Goal: Transaction & Acquisition: Purchase product/service

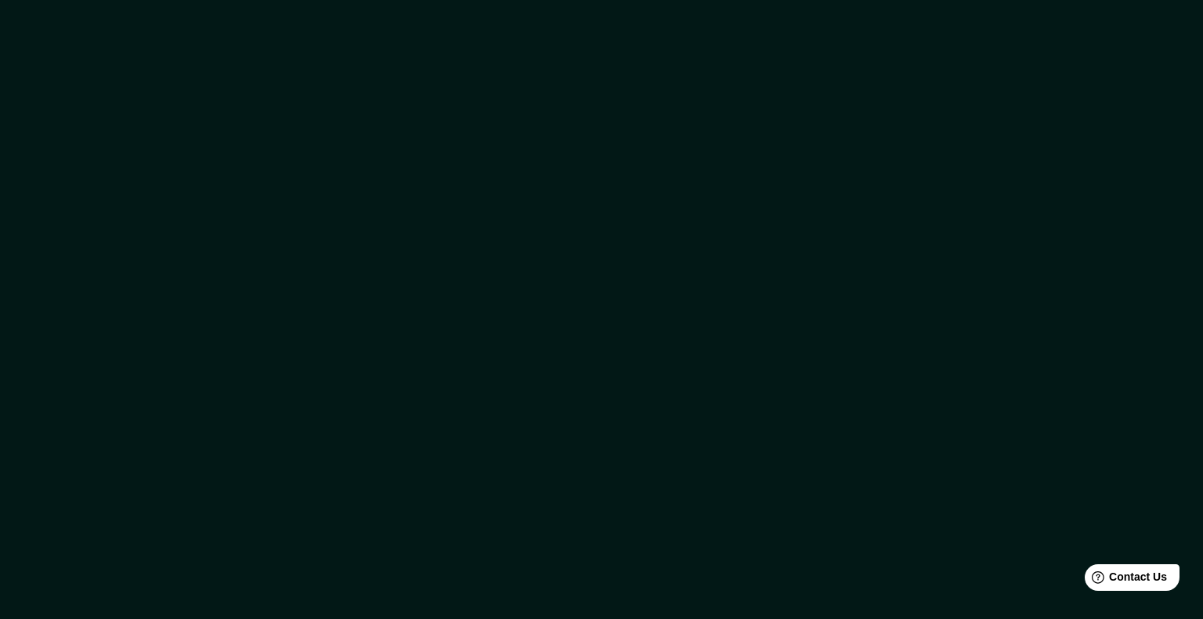
click at [575, 279] on div at bounding box center [601, 309] width 1203 height 619
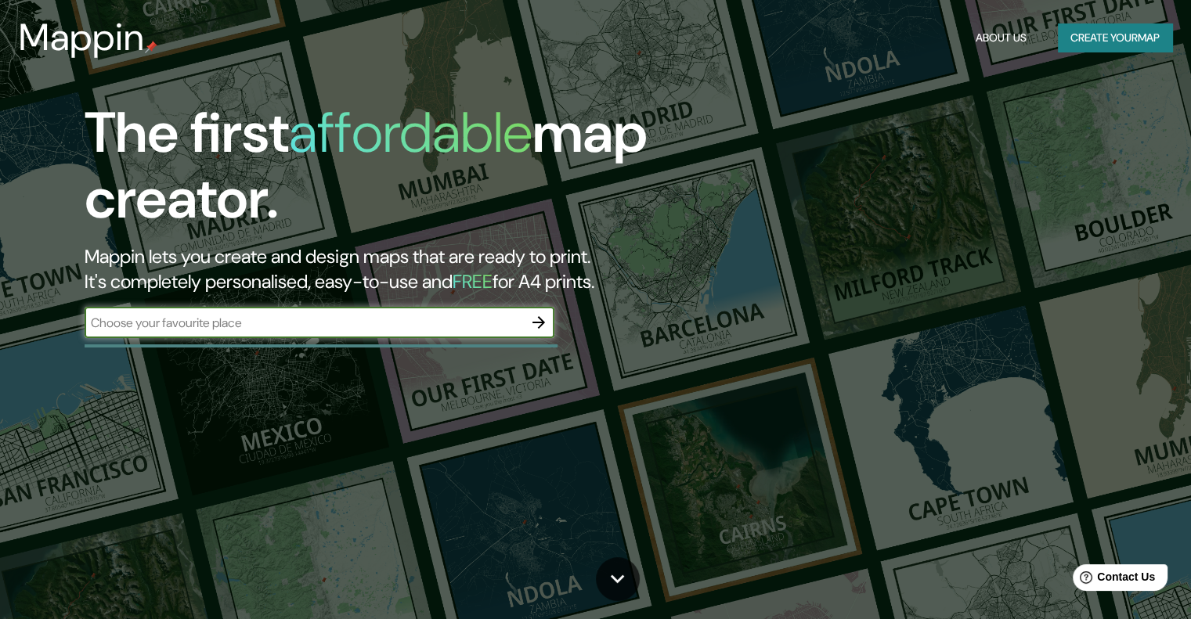
click at [388, 322] on input "text" at bounding box center [304, 323] width 439 height 18
type input "ciudad del este"
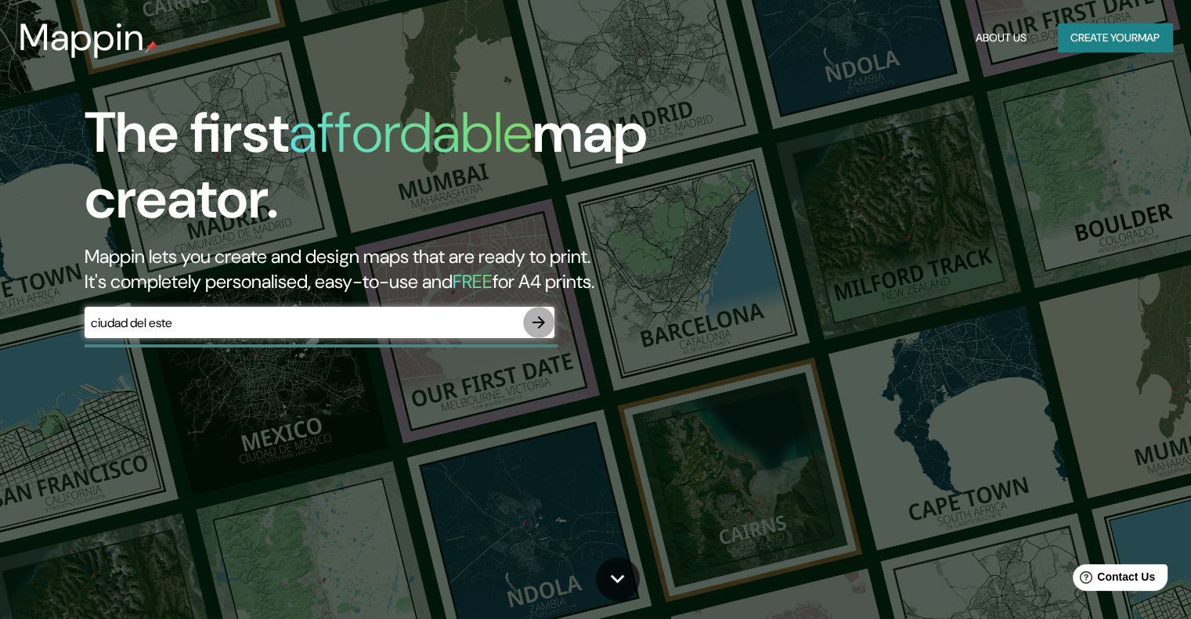
click at [535, 328] on icon "button" at bounding box center [538, 322] width 19 height 19
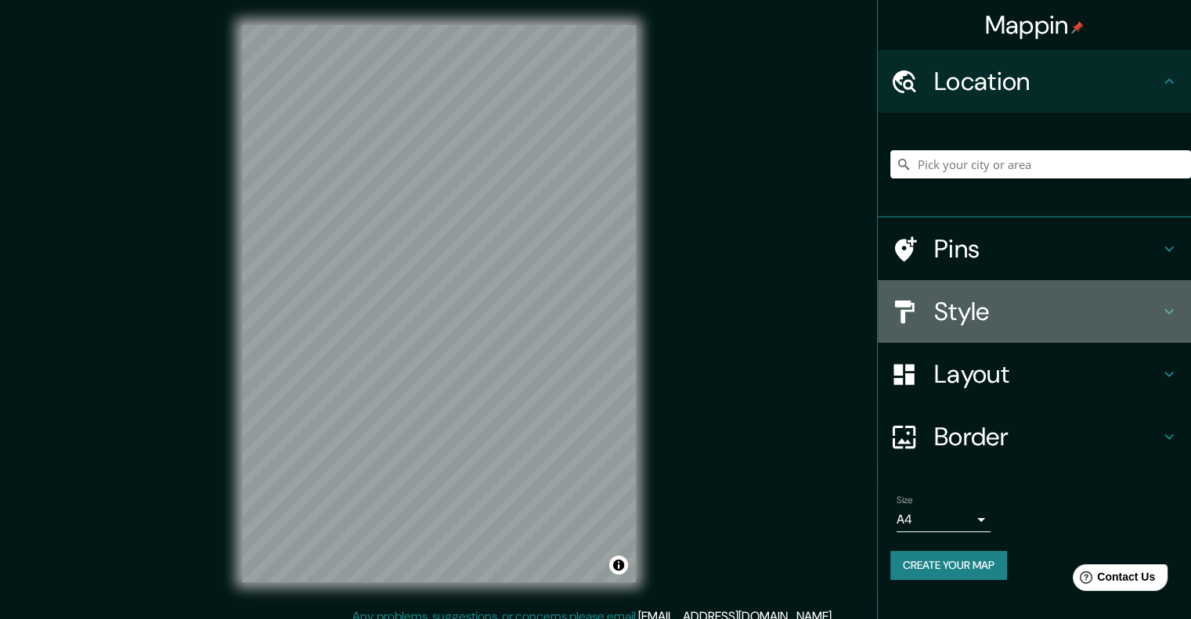
click at [1116, 302] on h4 "Style" at bounding box center [1047, 311] width 226 height 31
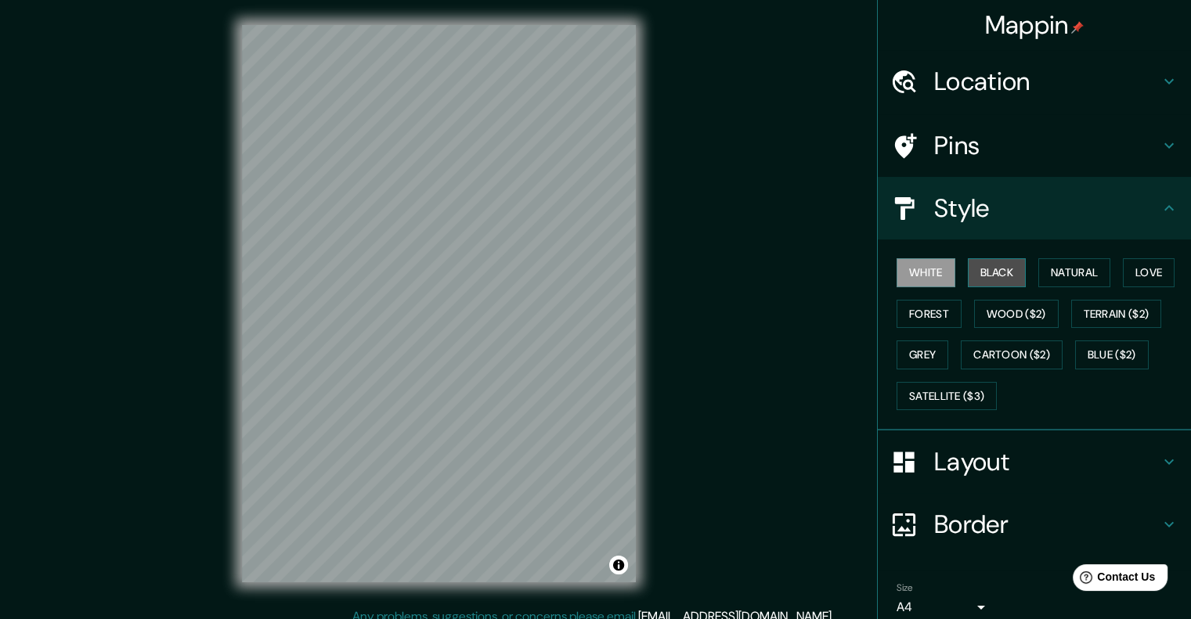
click at [980, 262] on button "Black" at bounding box center [997, 272] width 59 height 29
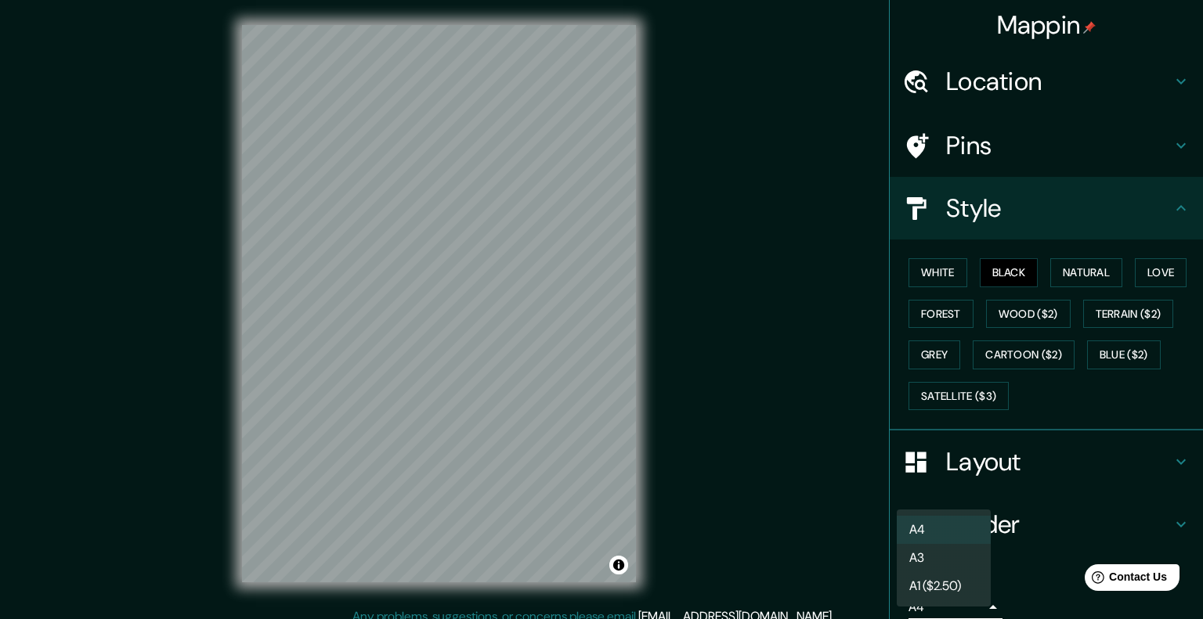
click at [970, 612] on body "Mappin Location Pins Style White Black Natural Love Forest Wood ($2) Terrain ($…" at bounding box center [601, 309] width 1203 height 619
click at [940, 554] on li "A3" at bounding box center [944, 558] width 94 height 28
type input "a4"
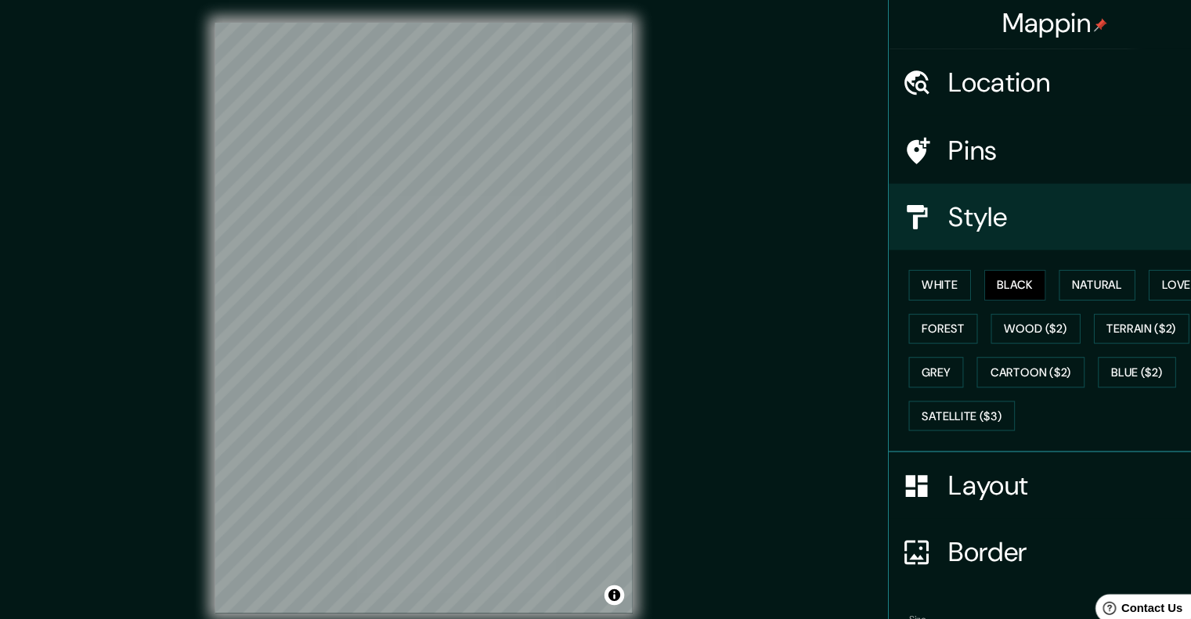
drag, startPoint x: 697, startPoint y: 68, endPoint x: 691, endPoint y: 56, distance: 13.3
click at [691, 56] on div "Mappin Location Pins Style White Black Natural Love Forest Wood ($2) Terrain ($…" at bounding box center [595, 316] width 1191 height 633
click at [569, 340] on div at bounding box center [568, 338] width 13 height 13
click at [168, 374] on div "Mappin Location Pins Style White Black Natural Love Forest Wood ($2) Terrain ($…" at bounding box center [595, 316] width 1191 height 633
click at [615, 566] on div at bounding box center [619, 567] width 13 height 13
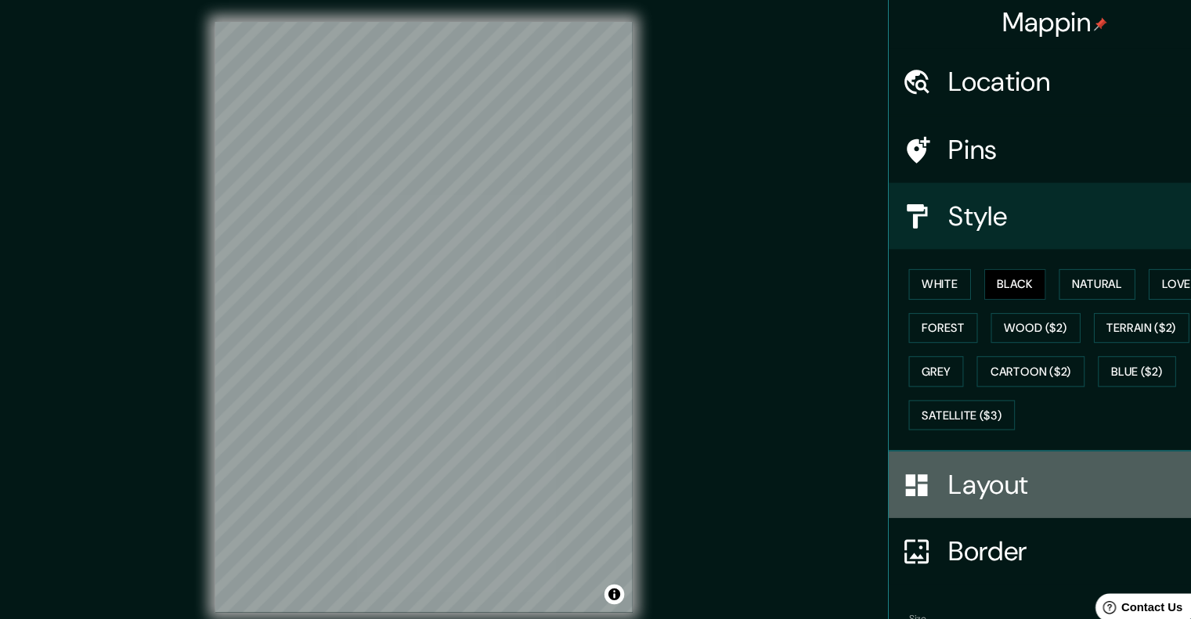
click at [1147, 458] on h4 "Layout" at bounding box center [1047, 461] width 226 height 31
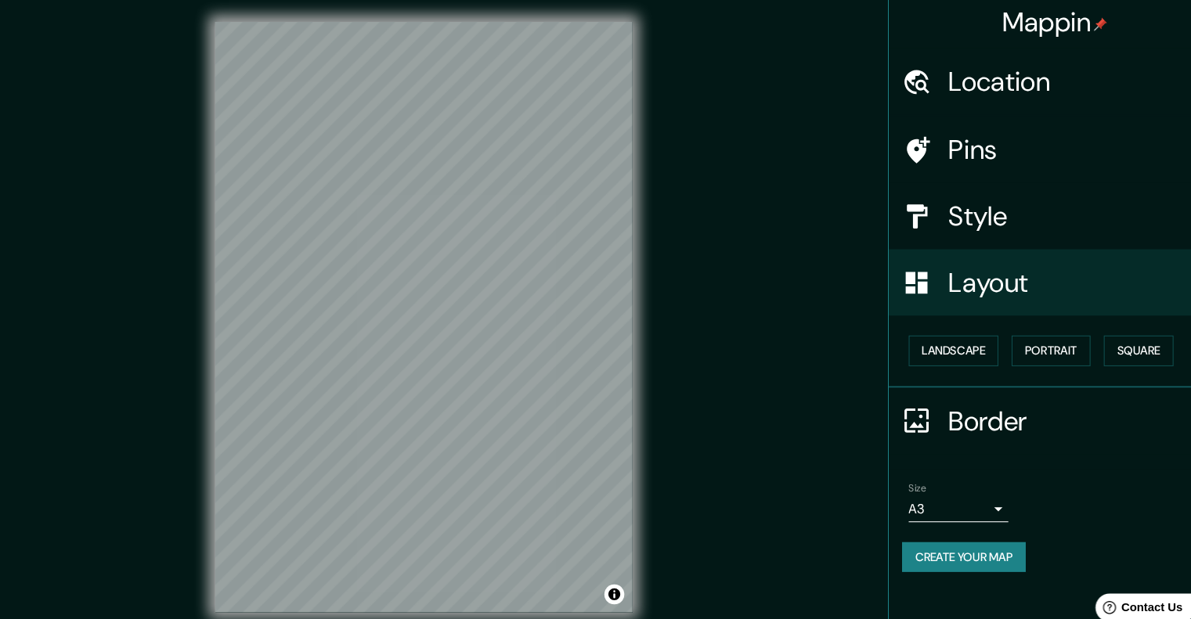
click at [750, 400] on div "Mappin Location Pins Style Layout Landscape Portrait Square Border Choose a bor…" at bounding box center [595, 316] width 1191 height 633
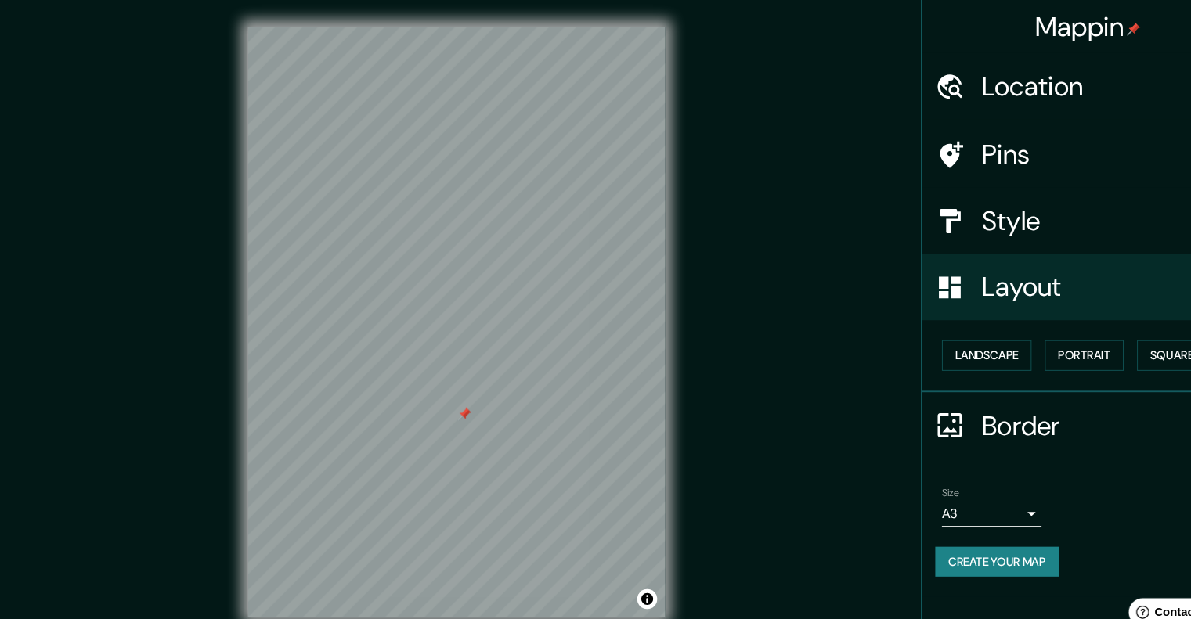
click at [444, 390] on div at bounding box center [446, 391] width 13 height 13
click at [1036, 333] on button "Portrait" at bounding box center [1031, 335] width 74 height 29
click at [971, 328] on button "Landscape" at bounding box center [939, 335] width 85 height 29
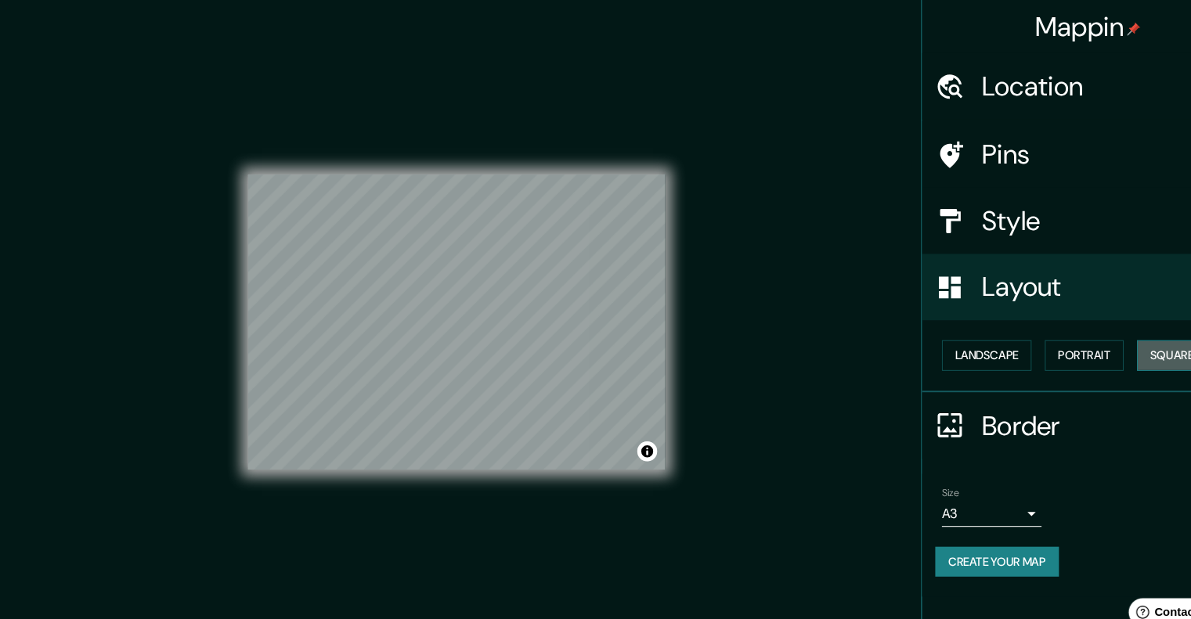
click at [1127, 345] on button "Square" at bounding box center [1114, 335] width 66 height 29
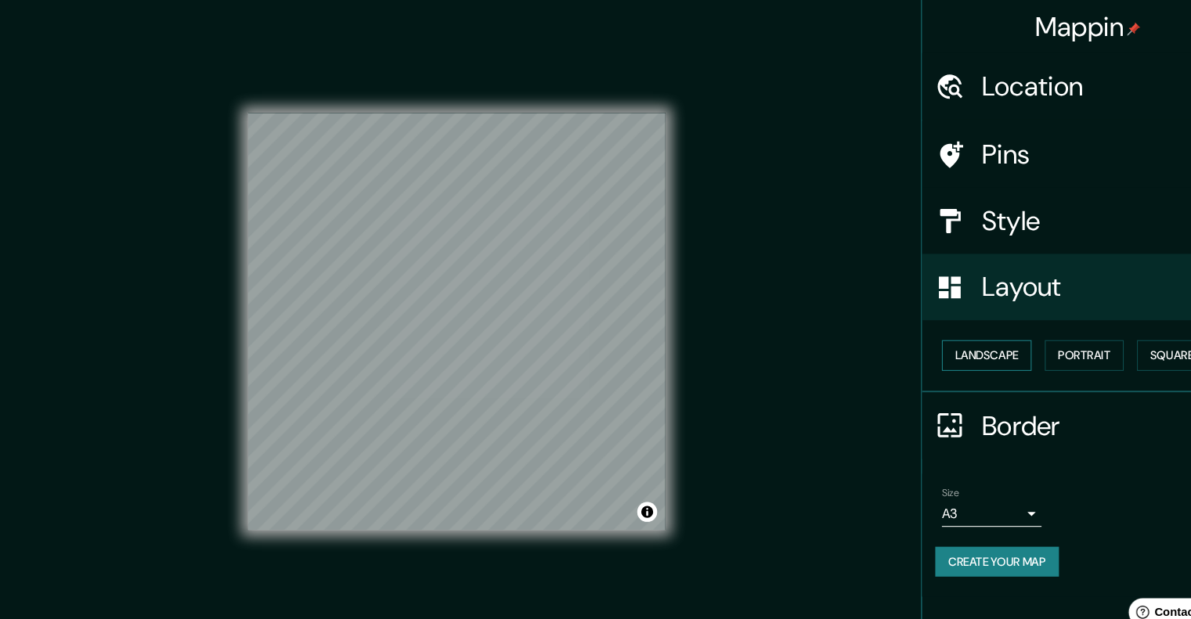
click at [960, 328] on button "Landscape" at bounding box center [939, 335] width 85 height 29
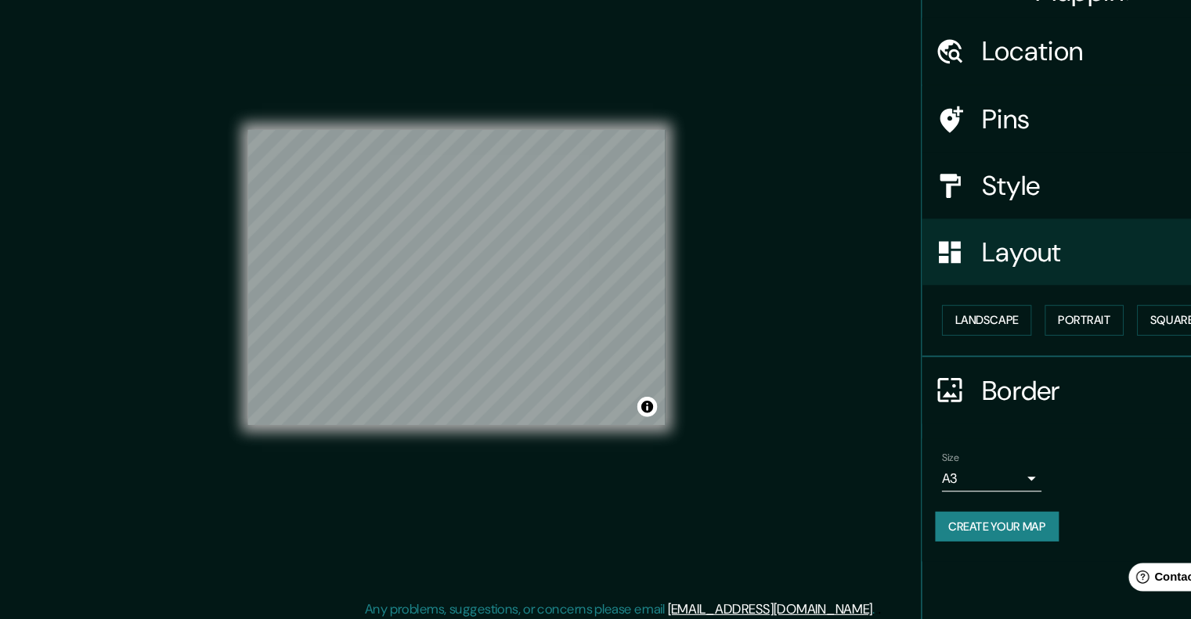
scroll to position [13, 0]
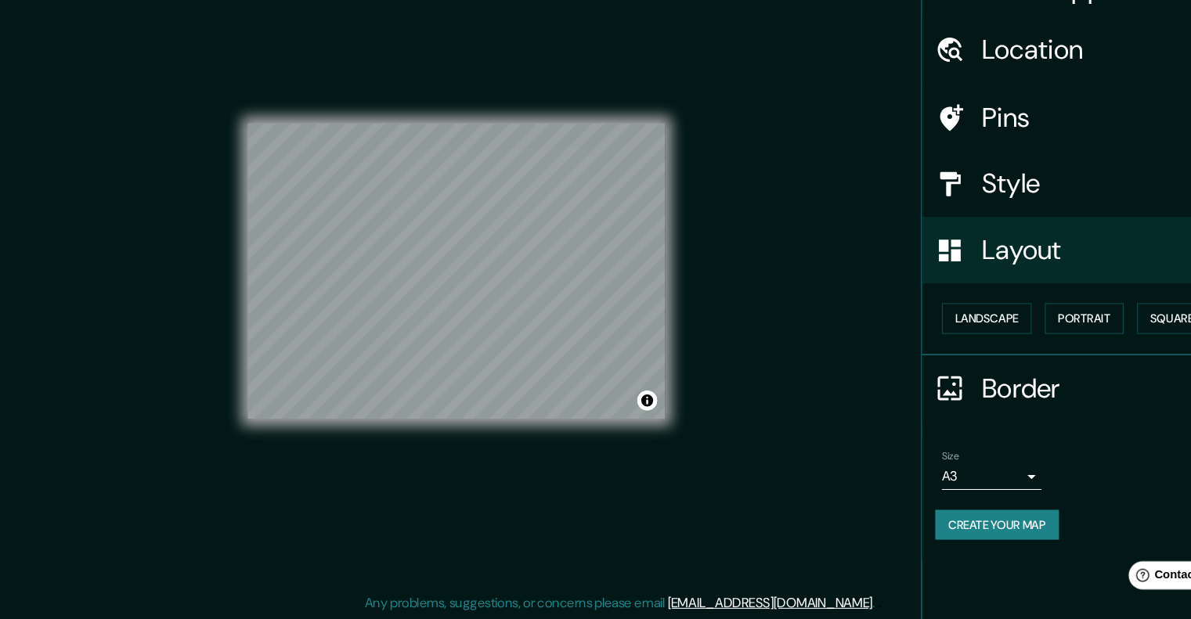
click at [665, 320] on div "Mappin Location Pins Style Layout Landscape Portrait Square Border Choose a bor…" at bounding box center [595, 303] width 1191 height 633
click at [536, 435] on div "© Mapbox © OpenStreetMap Improve this map" at bounding box center [439, 291] width 394 height 558
